Goal: Task Accomplishment & Management: Use online tool/utility

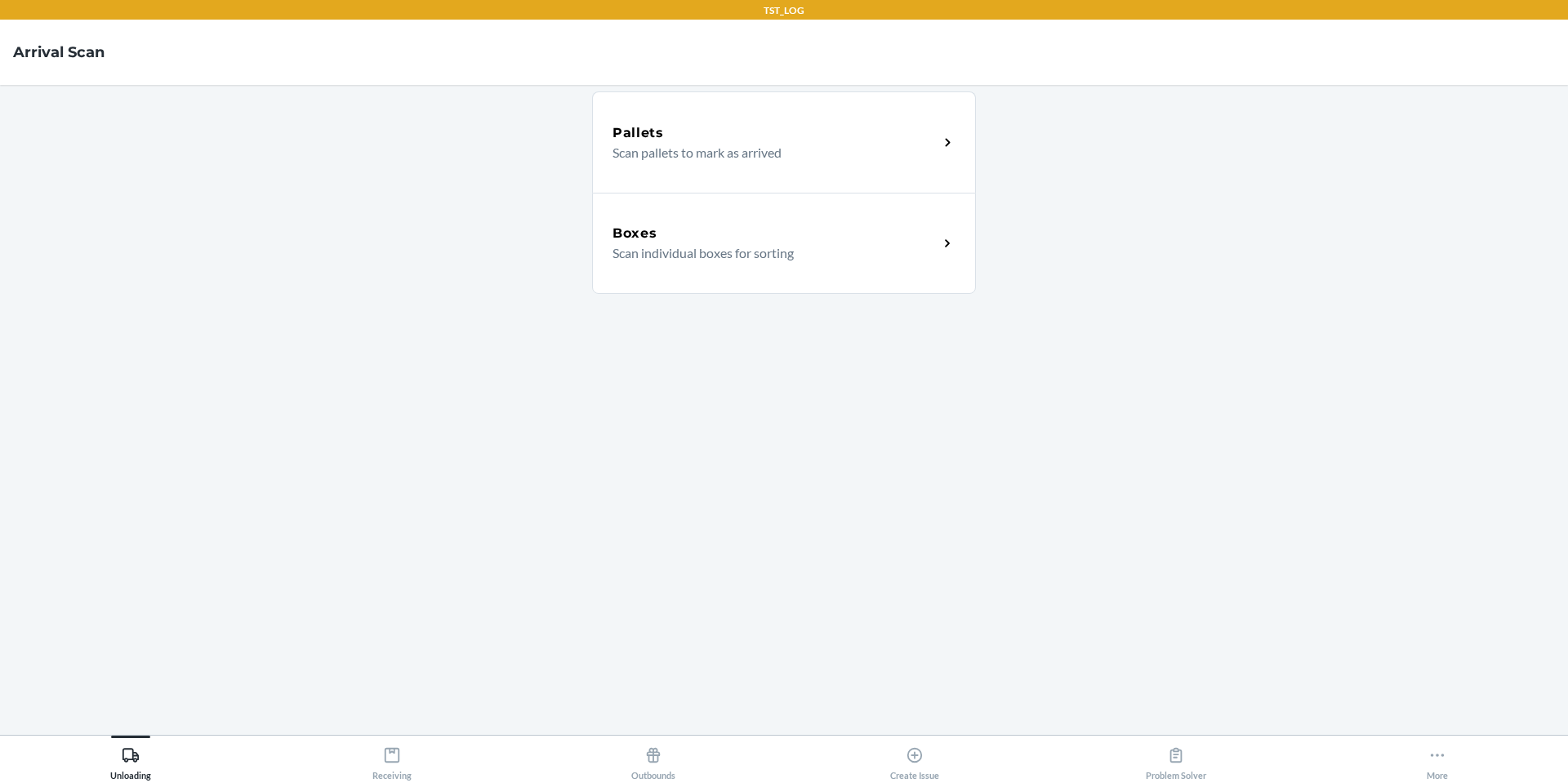
click at [436, 278] on main "Pallets Scan pallets to mark as arrived Boxes Scan individual boxes for sorting" at bounding box center [784, 410] width 1568 height 650
click at [800, 239] on div "Boxes" at bounding box center [775, 234] width 326 height 20
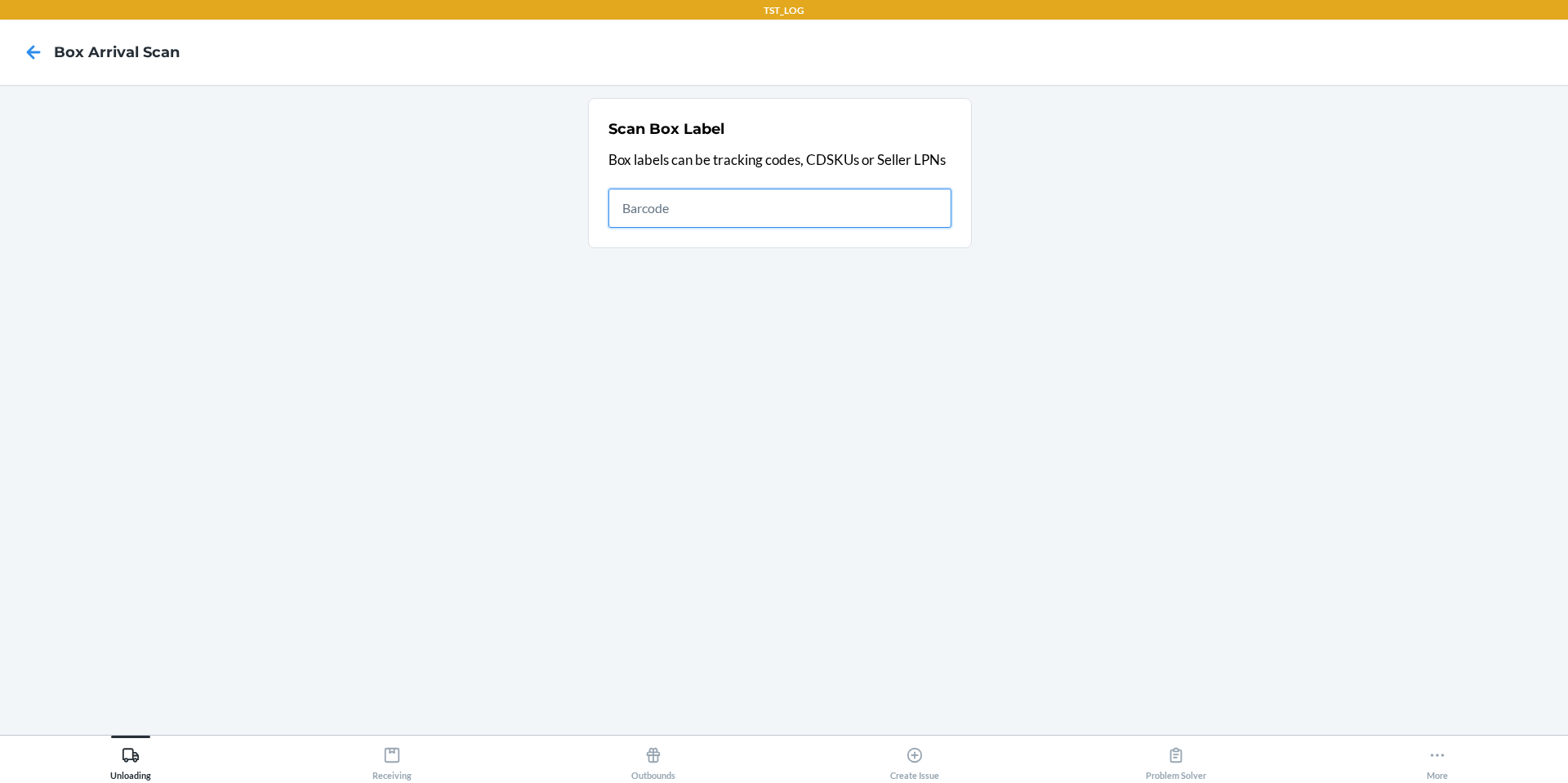
click at [745, 214] on input "text" at bounding box center [780, 209] width 343 height 40
paste input "CD69L5RCTQY"
type input "CD69L5RCTQY"
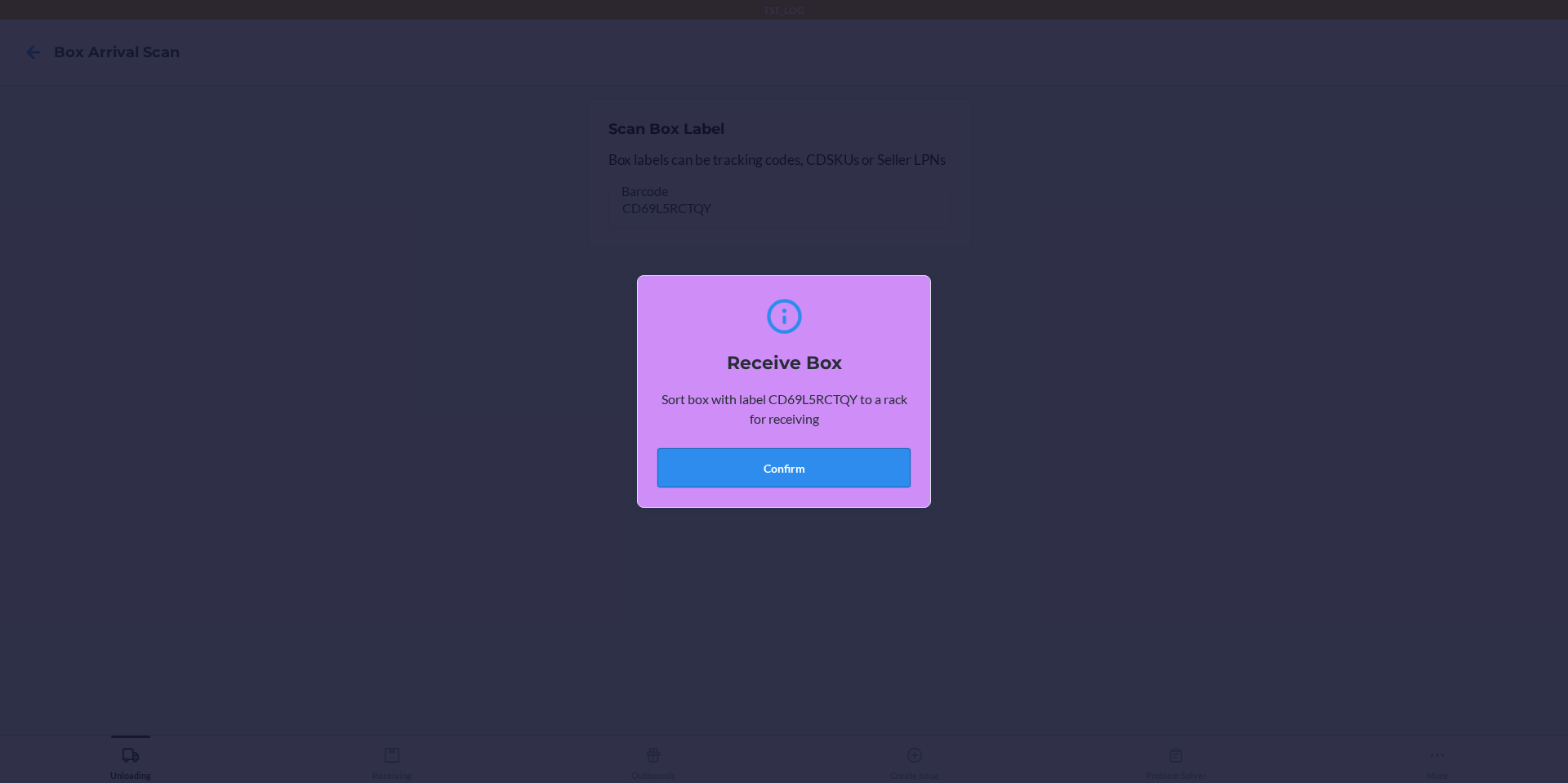
click at [764, 459] on button "Confirm" at bounding box center [784, 468] width 253 height 40
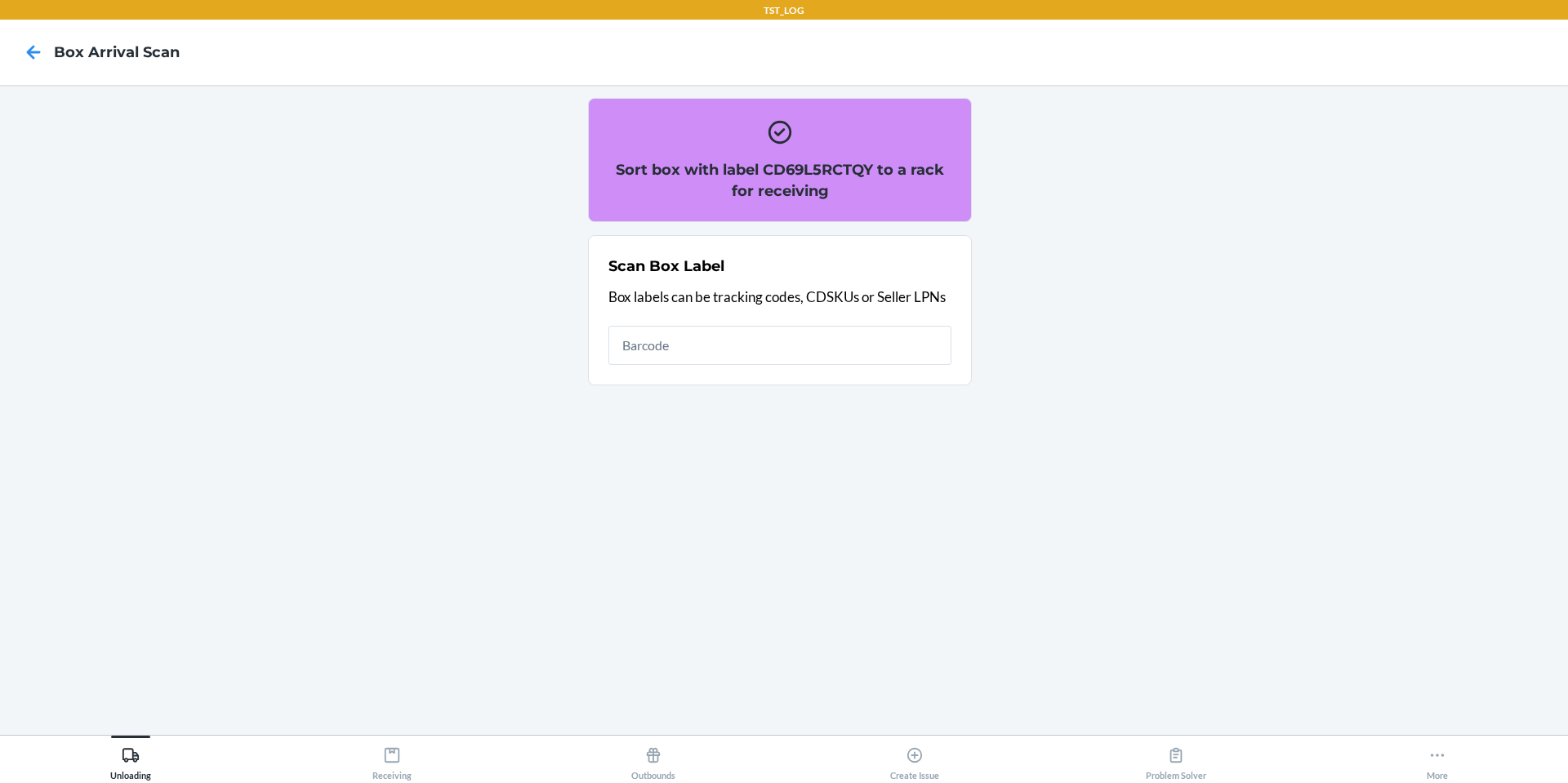
click at [1123, 216] on section "Sort box with label CD69L5RCTQY to a rack for receiving Scan Box Label Box labe…" at bounding box center [784, 410] width 1542 height 624
